Goal: Check status: Check status

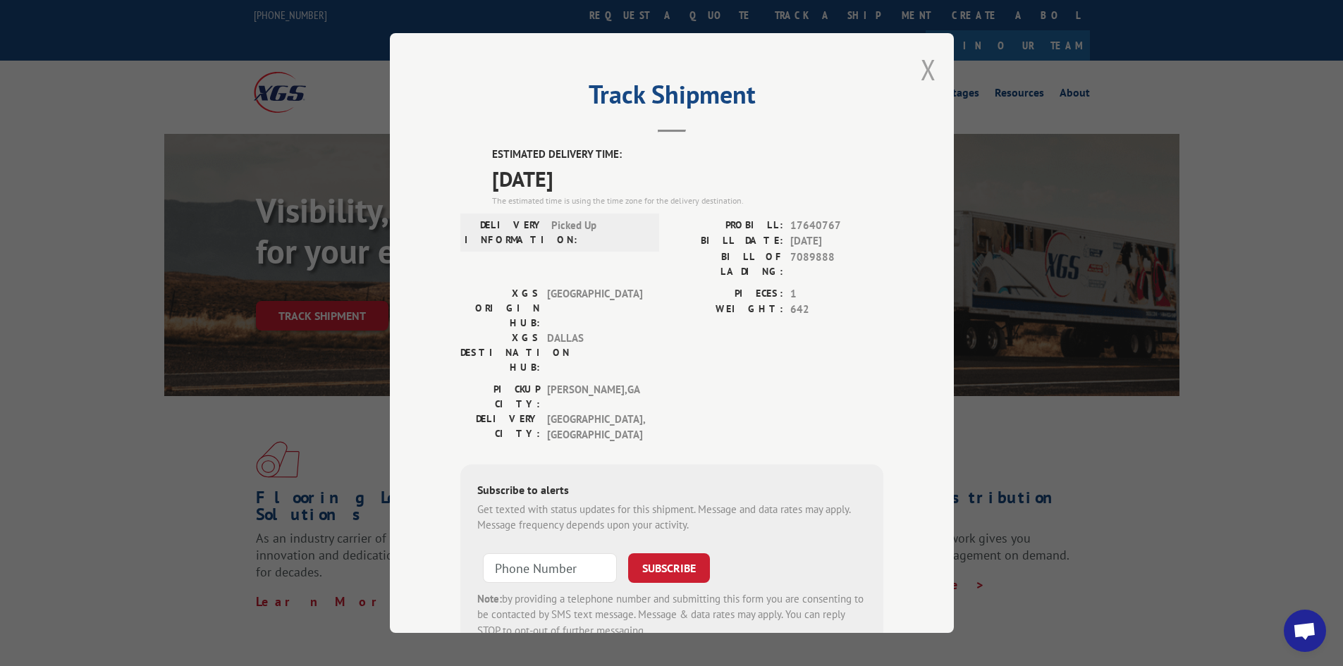
click at [927, 73] on button "Close modal" at bounding box center [929, 69] width 16 height 37
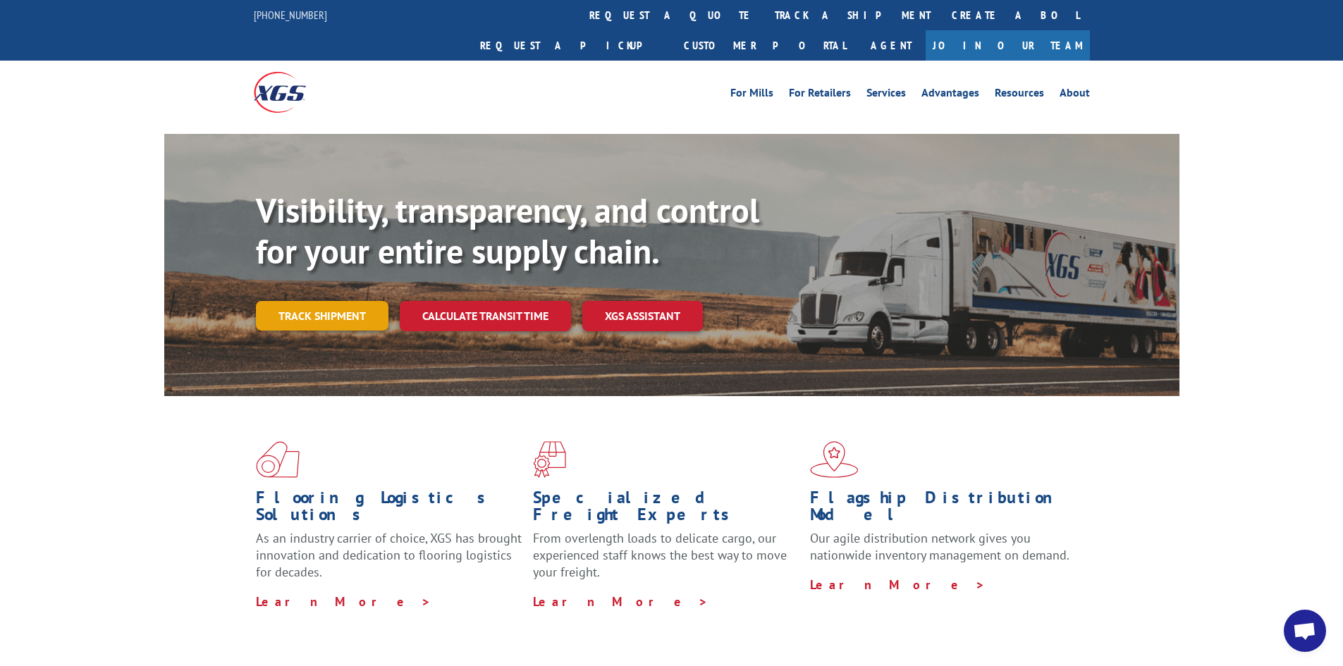
click at [345, 301] on link "Track shipment" at bounding box center [322, 316] width 133 height 30
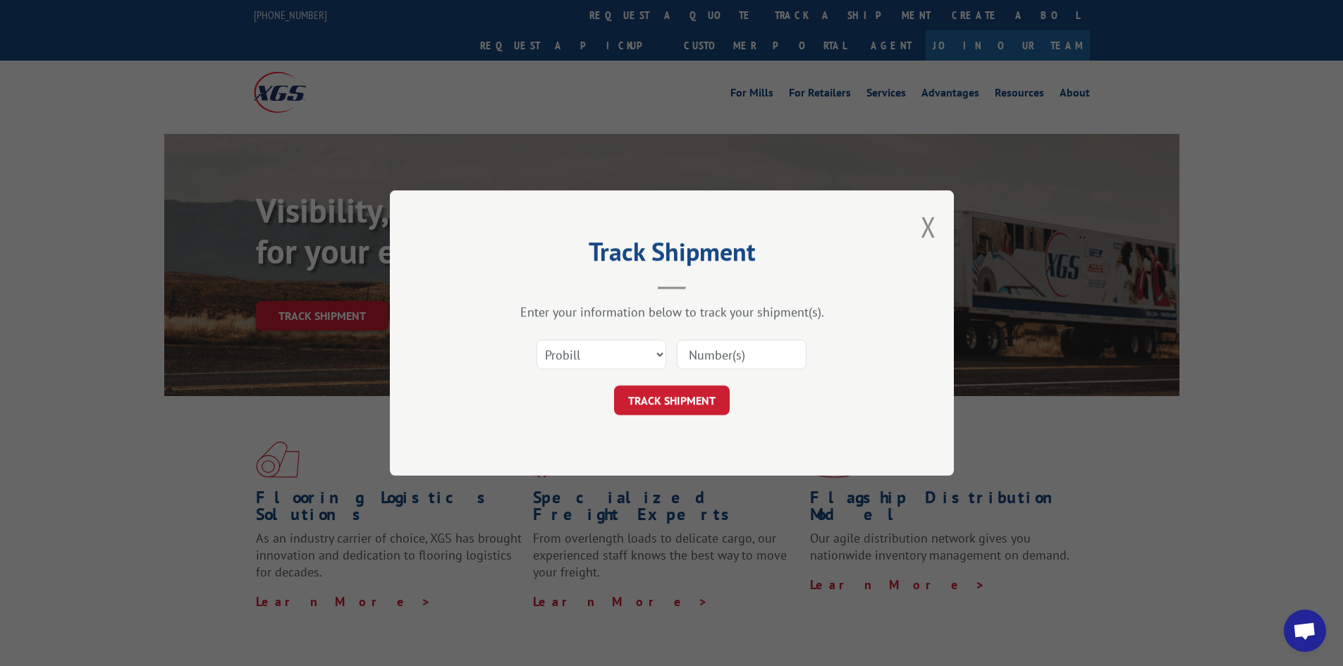
click at [615, 336] on div "Select category... Probill BOL PO" at bounding box center [671, 354] width 423 height 47
click at [594, 364] on select "Select category... Probill BOL PO" at bounding box center [601, 355] width 130 height 30
click at [938, 232] on div "Track Shipment Enter your information below to track your shipment(s). Select c…" at bounding box center [672, 332] width 564 height 285
click at [930, 229] on button "Close modal" at bounding box center [929, 226] width 16 height 37
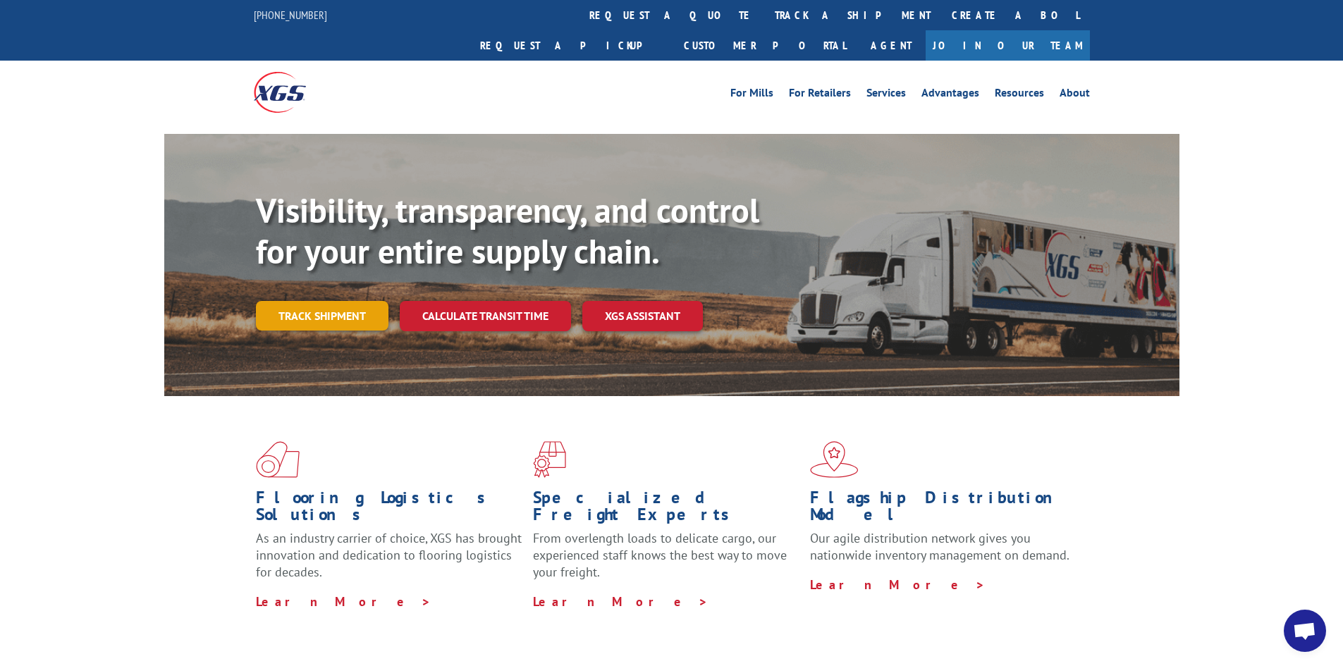
click at [338, 301] on link "Track shipment" at bounding box center [322, 316] width 133 height 30
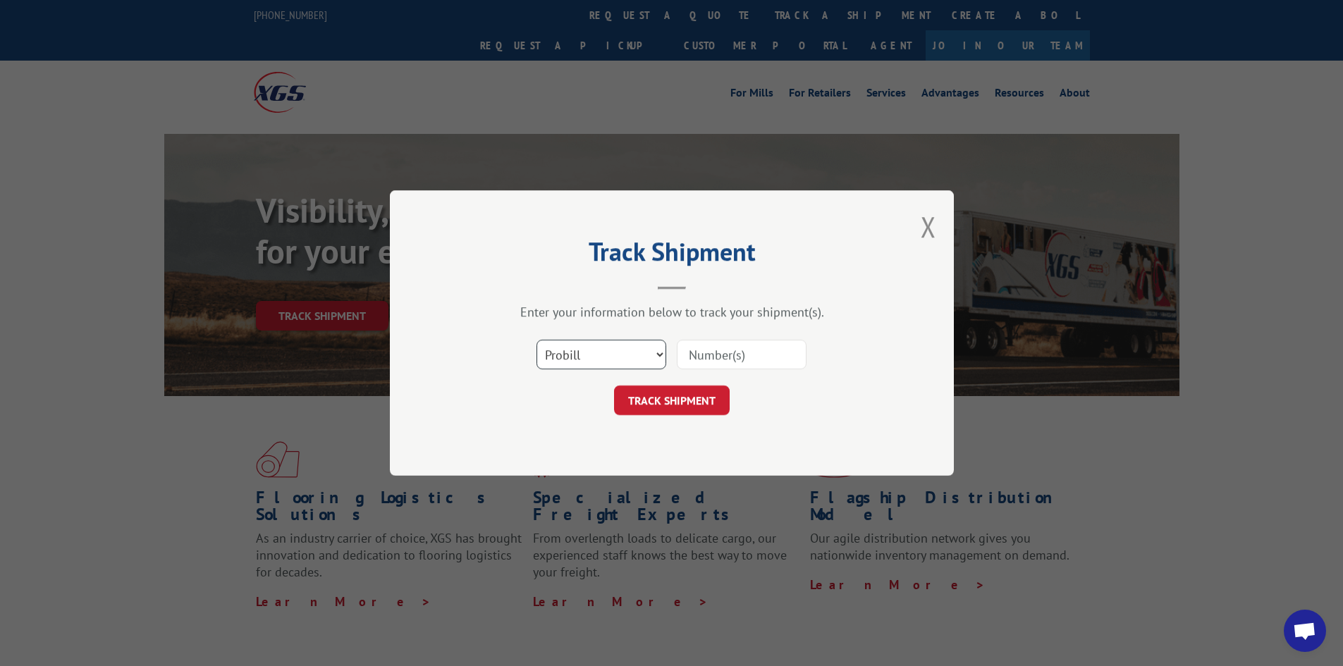
click at [570, 353] on select "Select category... Probill BOL PO" at bounding box center [601, 355] width 130 height 30
select select "po"
click at [536, 340] on select "Select category... Probill BOL PO" at bounding box center [601, 355] width 130 height 30
click at [722, 357] on input at bounding box center [742, 355] width 130 height 30
type input "fw000975"
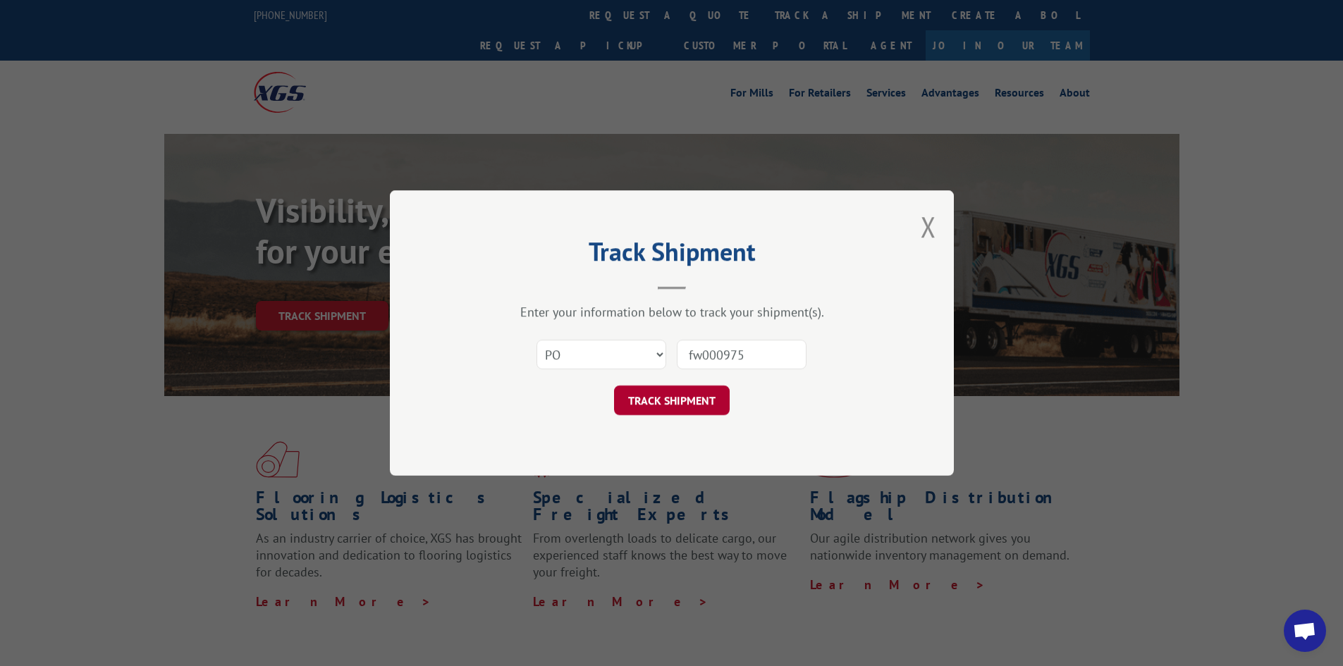
click at [702, 390] on button "TRACK SHIPMENT" at bounding box center [672, 401] width 116 height 30
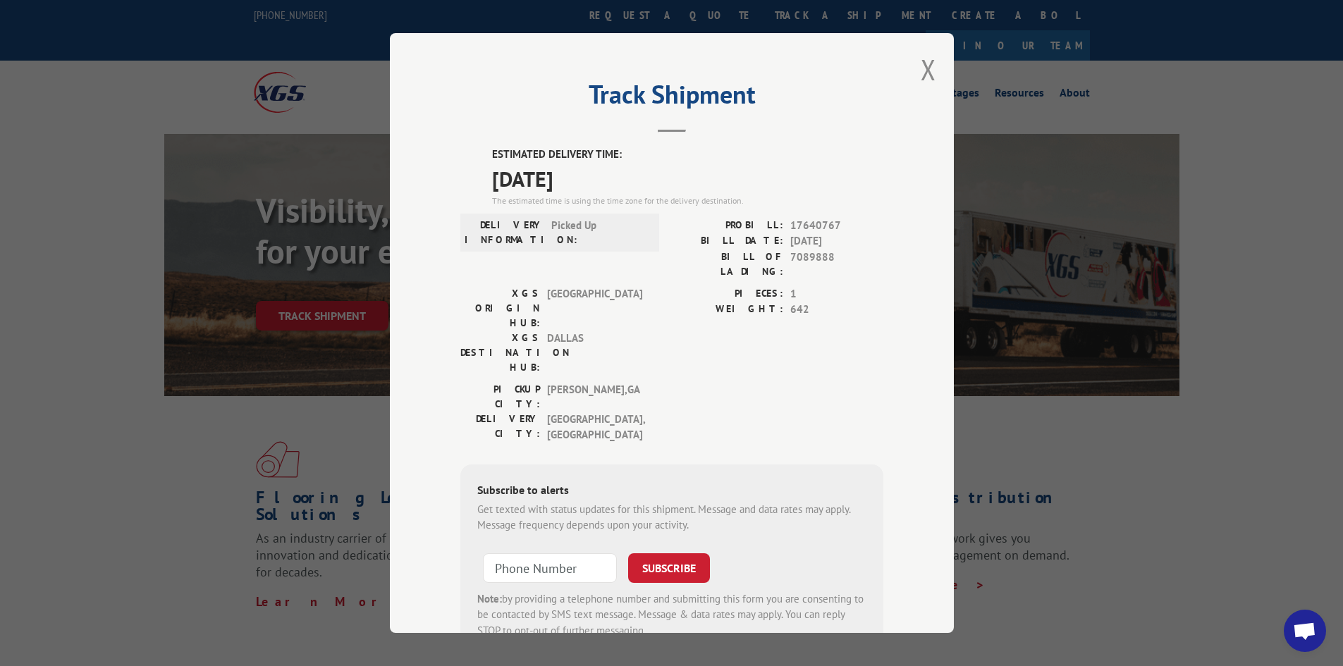
click at [533, 176] on span "10/20/2025" at bounding box center [687, 179] width 391 height 32
click at [575, 183] on span "10/20/2025" at bounding box center [687, 179] width 391 height 32
click at [589, 181] on span "10/20/2025" at bounding box center [687, 179] width 391 height 32
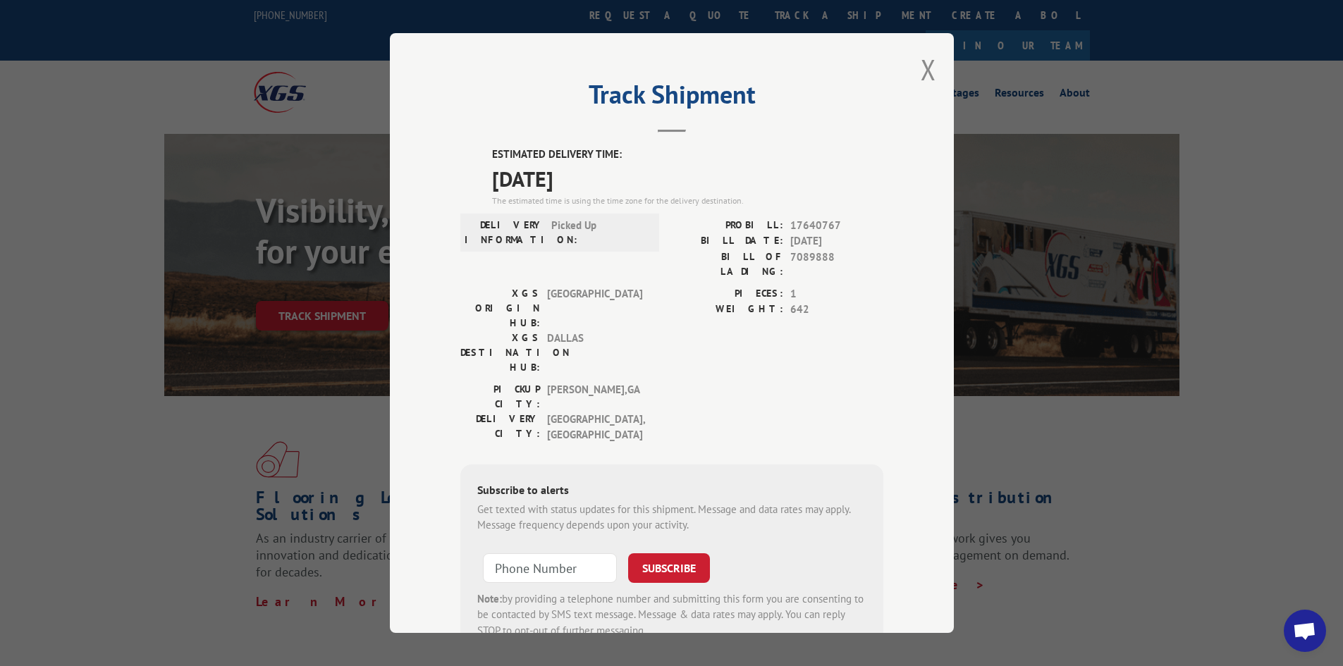
click at [632, 235] on span "Picked Up" at bounding box center [598, 233] width 95 height 30
click at [575, 224] on span "Picked Up" at bounding box center [598, 233] width 95 height 30
click at [595, 234] on span "Picked Up" at bounding box center [598, 233] width 95 height 30
click at [796, 220] on span "17640767" at bounding box center [836, 226] width 93 height 16
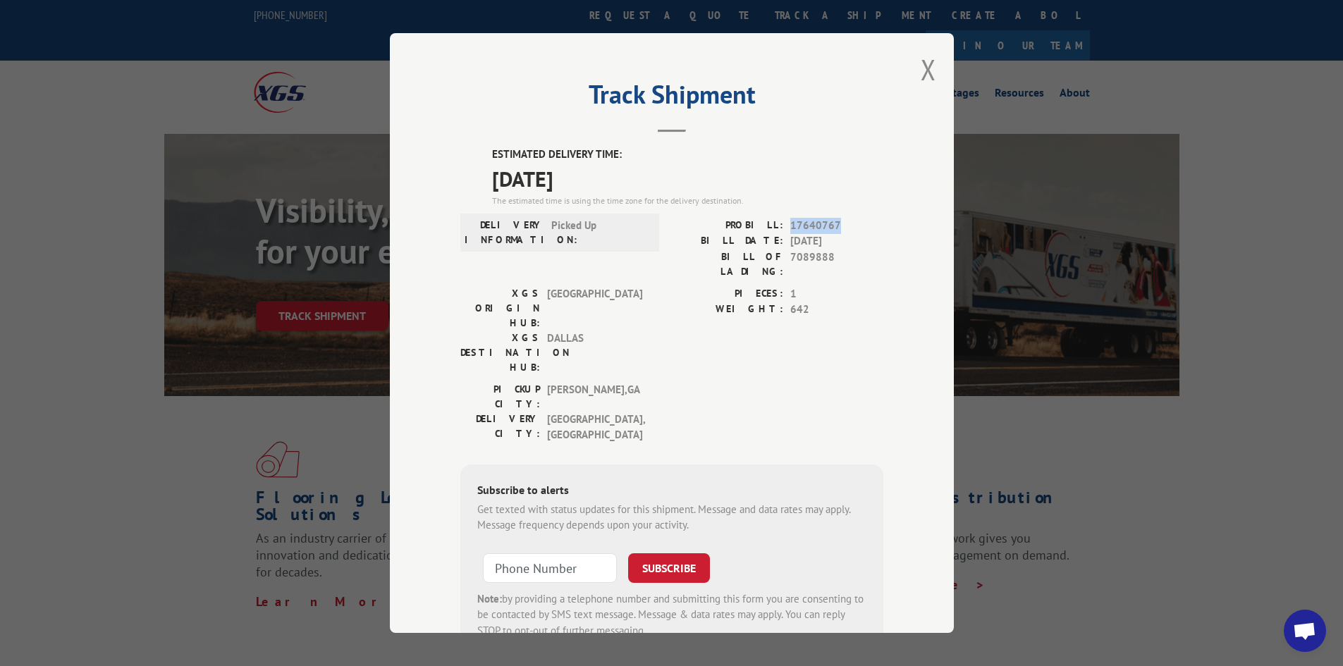
click at [796, 220] on span "17640767" at bounding box center [836, 226] width 93 height 16
click at [811, 238] on span "10/15/2025" at bounding box center [836, 241] width 93 height 16
click at [924, 73] on button "Close modal" at bounding box center [929, 69] width 16 height 37
